Goal: Task Accomplishment & Management: Complete application form

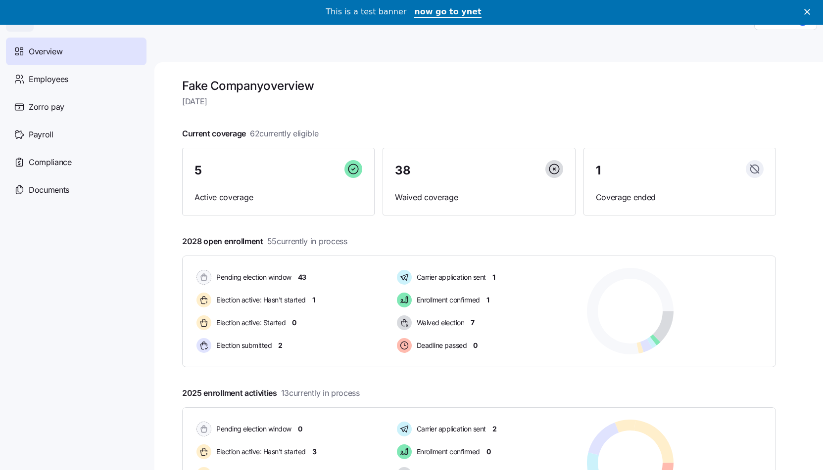
click at [808, 11] on icon "Close" at bounding box center [807, 12] width 6 height 6
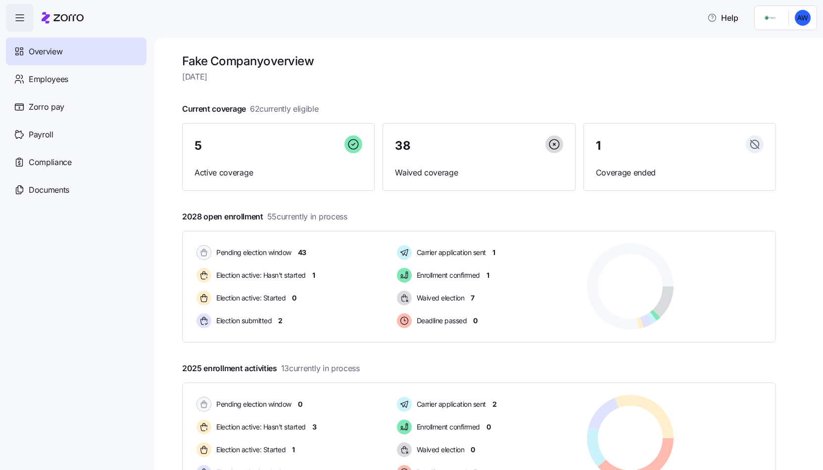
click at [798, 14] on html "Help Overview Employees Zorro pay Payroll Compliance Documents Fake Company ove…" at bounding box center [411, 232] width 823 height 464
click at [767, 46] on div "Personal view" at bounding box center [772, 44] width 58 height 11
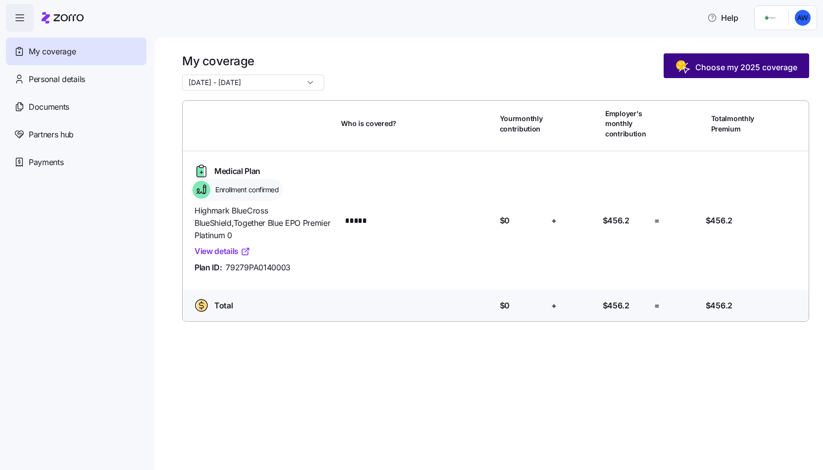
click at [746, 74] on span "Choose my 2025 coverage" at bounding box center [736, 67] width 122 height 16
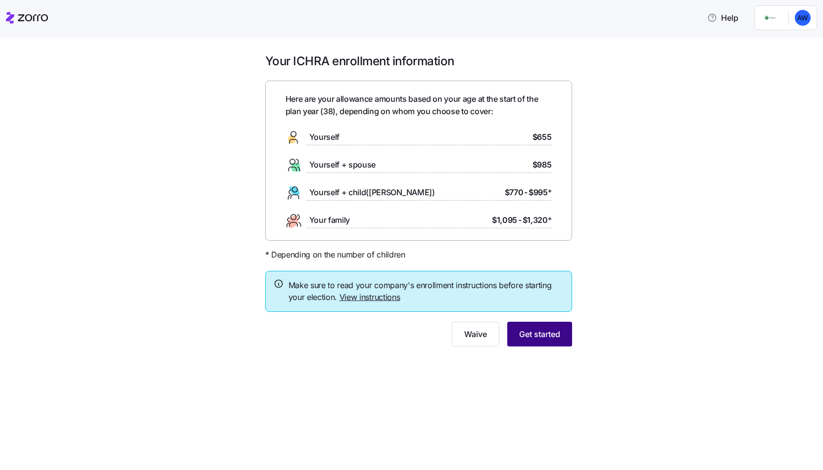
click at [553, 325] on button "Get started" at bounding box center [539, 334] width 65 height 25
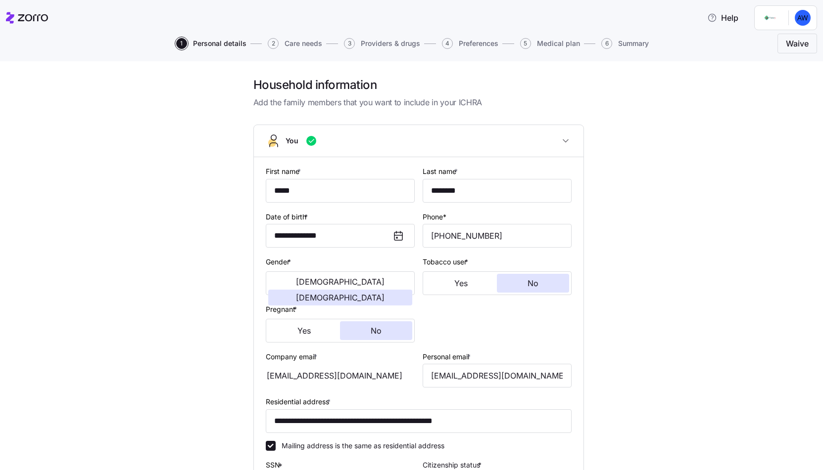
scroll to position [4, 0]
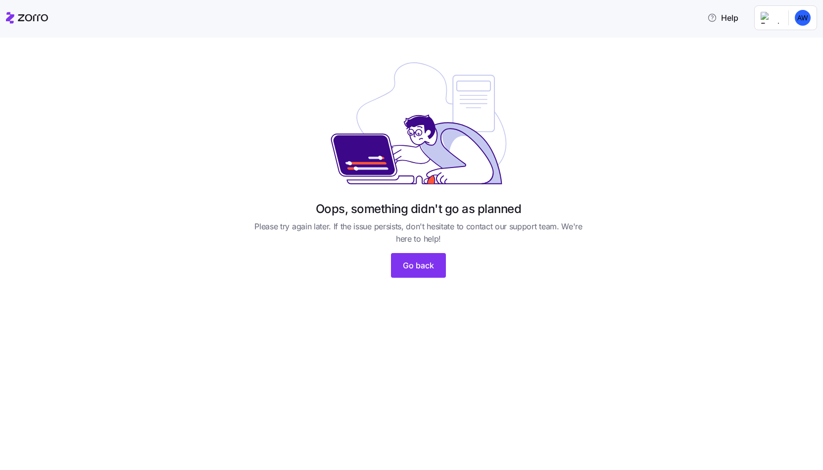
click at [231, 95] on div "Oops, something didn't go as planned Please try again later. If the issue persi…" at bounding box center [418, 171] width 781 height 236
